Goal: Communication & Community: Ask a question

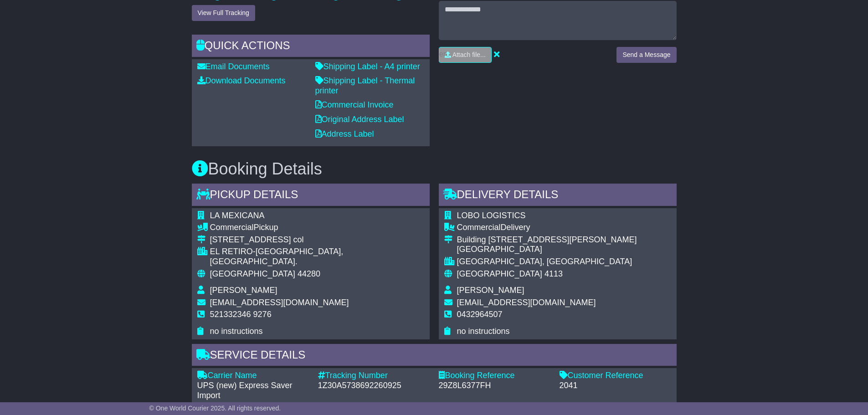
scroll to position [456, 0]
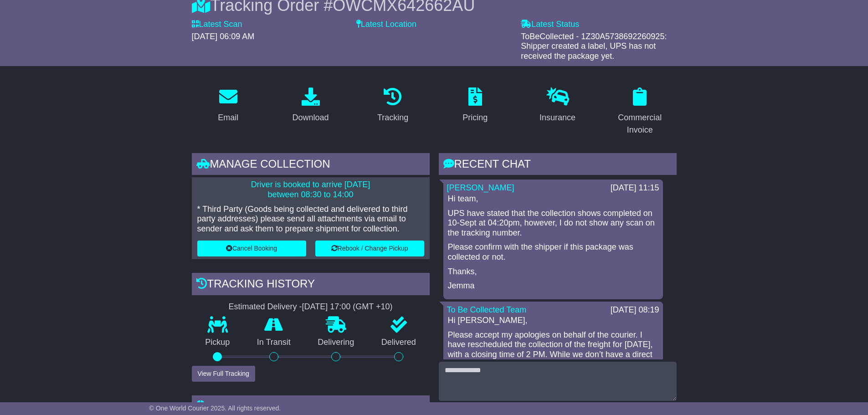
scroll to position [91, 0]
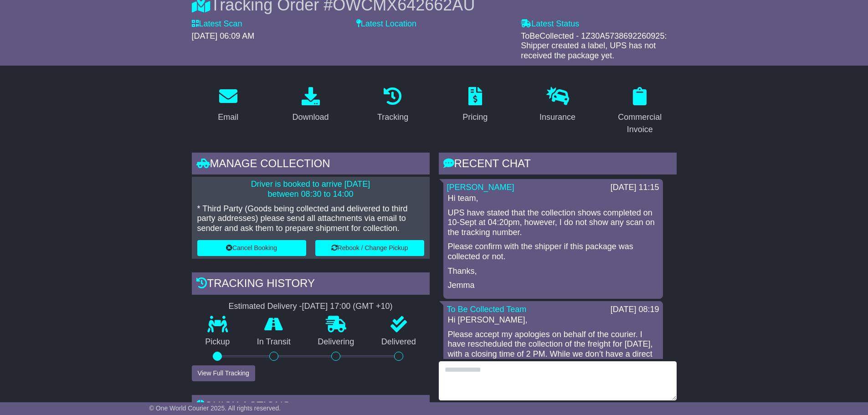
click at [468, 367] on textarea at bounding box center [558, 380] width 238 height 39
type textarea "**********"
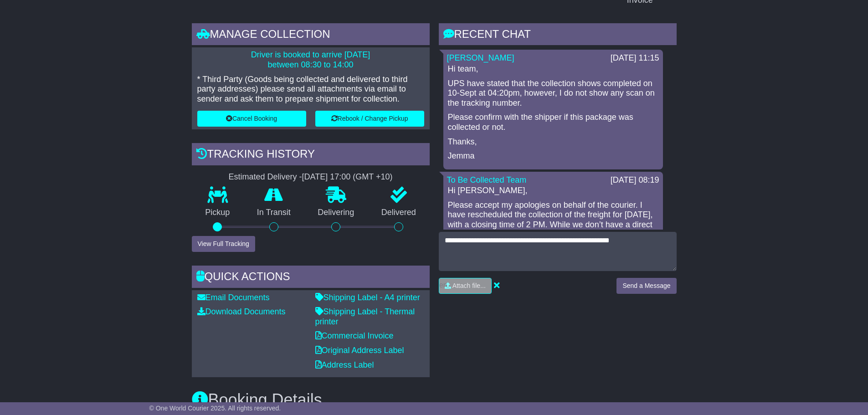
scroll to position [228, 0]
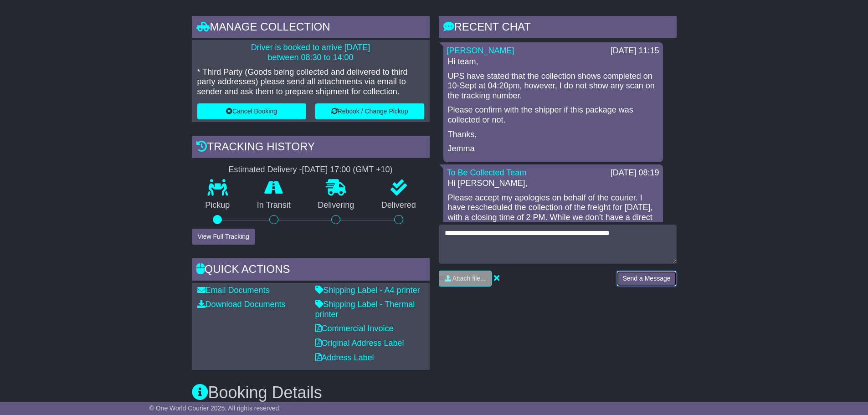
click at [639, 275] on button "Send a Message" at bounding box center [647, 279] width 60 height 16
